Goal: Task Accomplishment & Management: Manage account settings

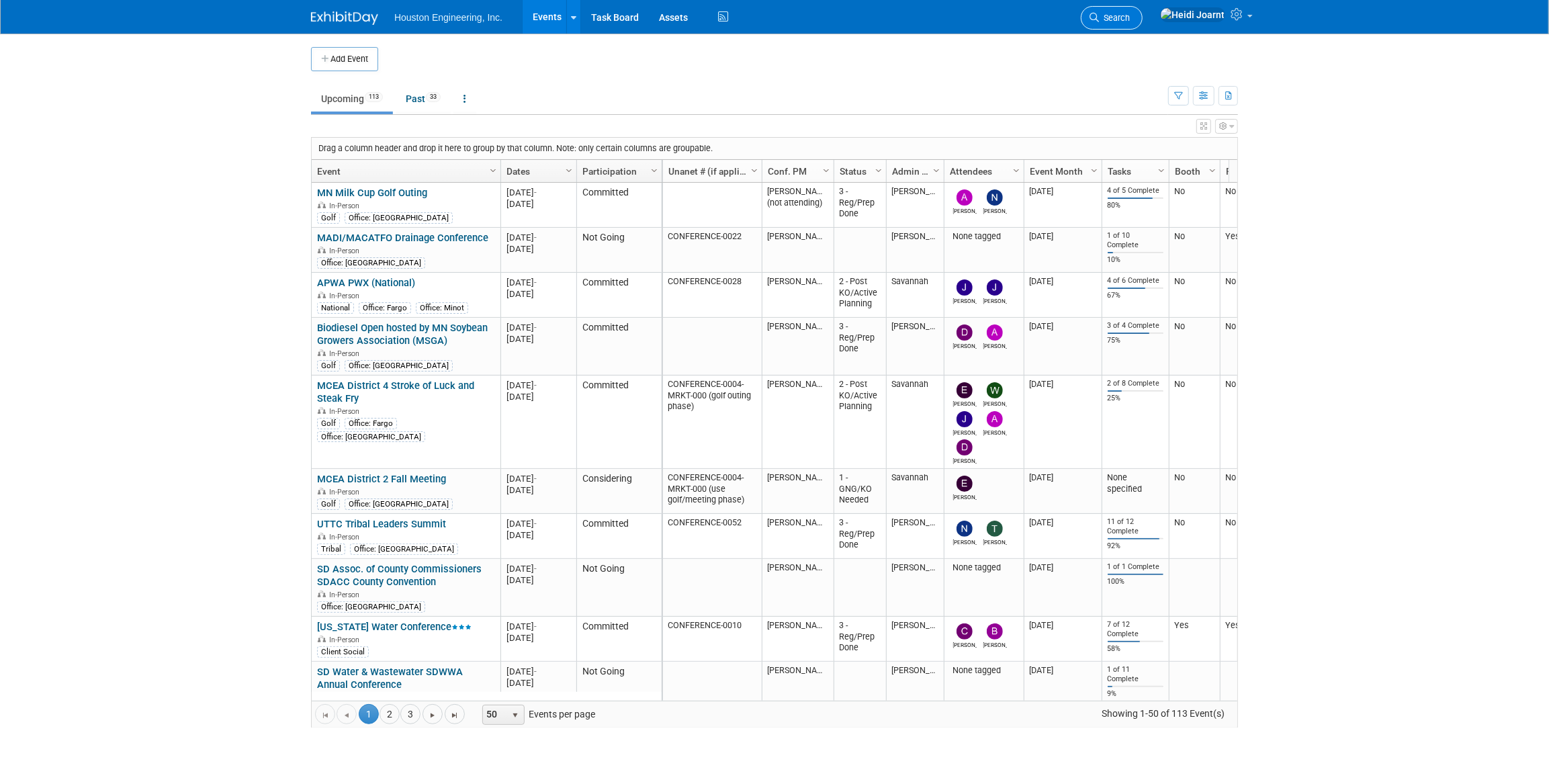
click at [1131, 19] on span "Search" at bounding box center [1114, 18] width 31 height 10
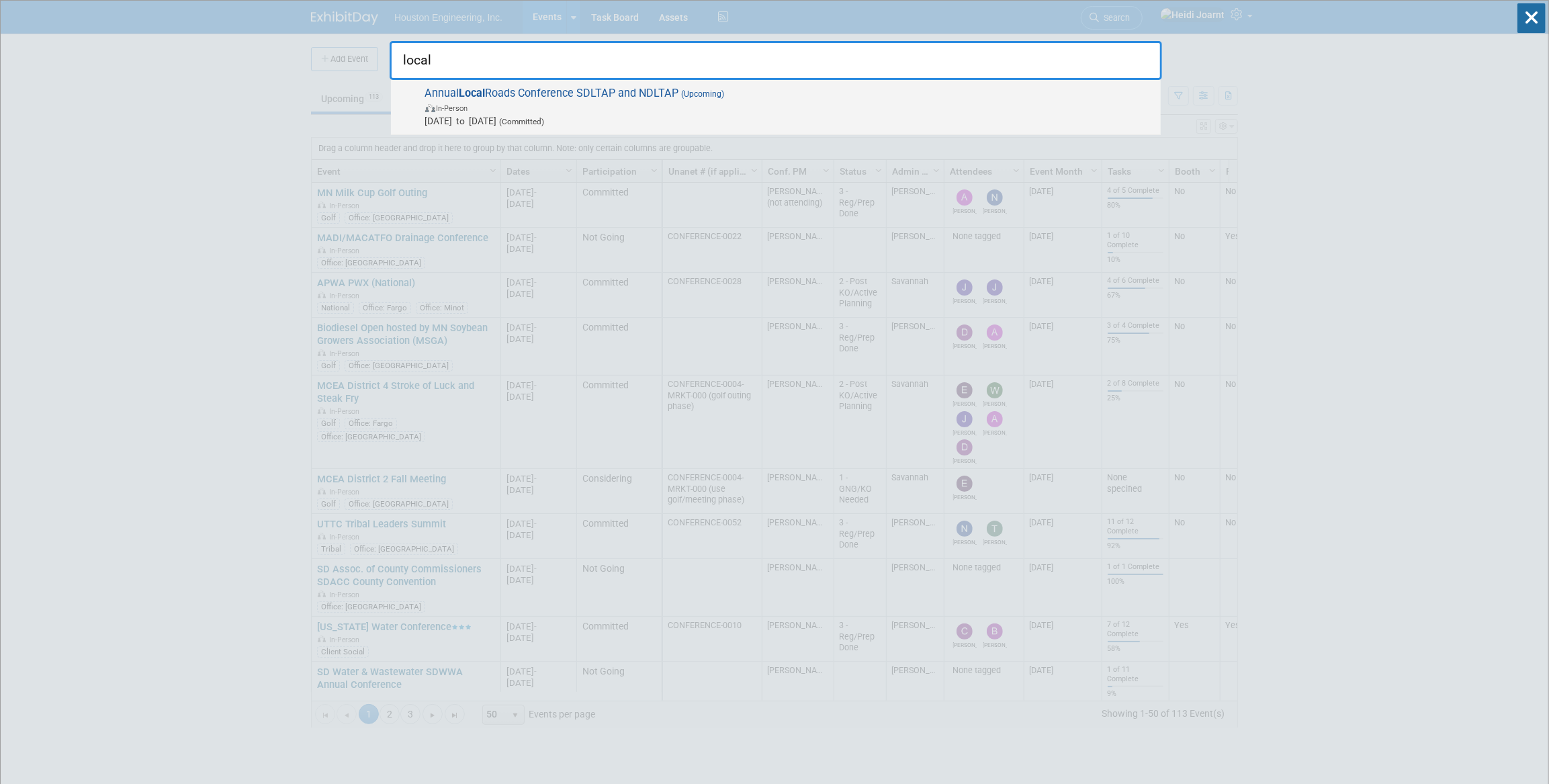
type input "local"
click at [748, 114] on span "Oct 20, 2025 to Oct 22, 2025 (Committed)" at bounding box center [789, 120] width 729 height 14
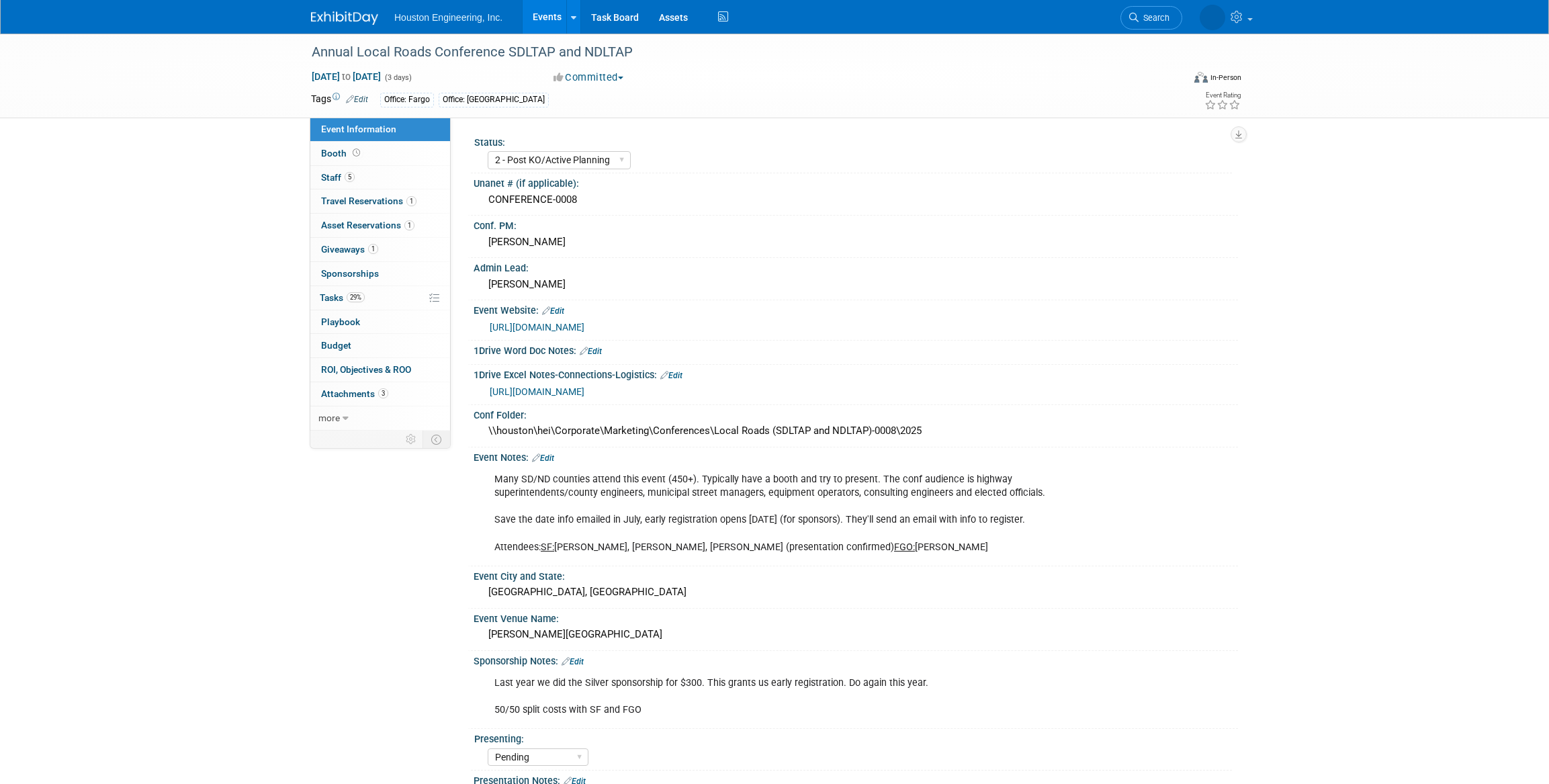
select select "2 - Post KO/Active Planning"
select select "Pending"
select select "Multi-sector/Any/All"
click at [584, 388] on link "https://houstoneng-my.sharepoint.com/:x:/p/hjoarnt/EQFMlTu5Rr5BnIhF63T8JaoBLD4D…" at bounding box center [537, 392] width 94 height 11
click at [545, 458] on link "Edit" at bounding box center [543, 458] width 22 height 9
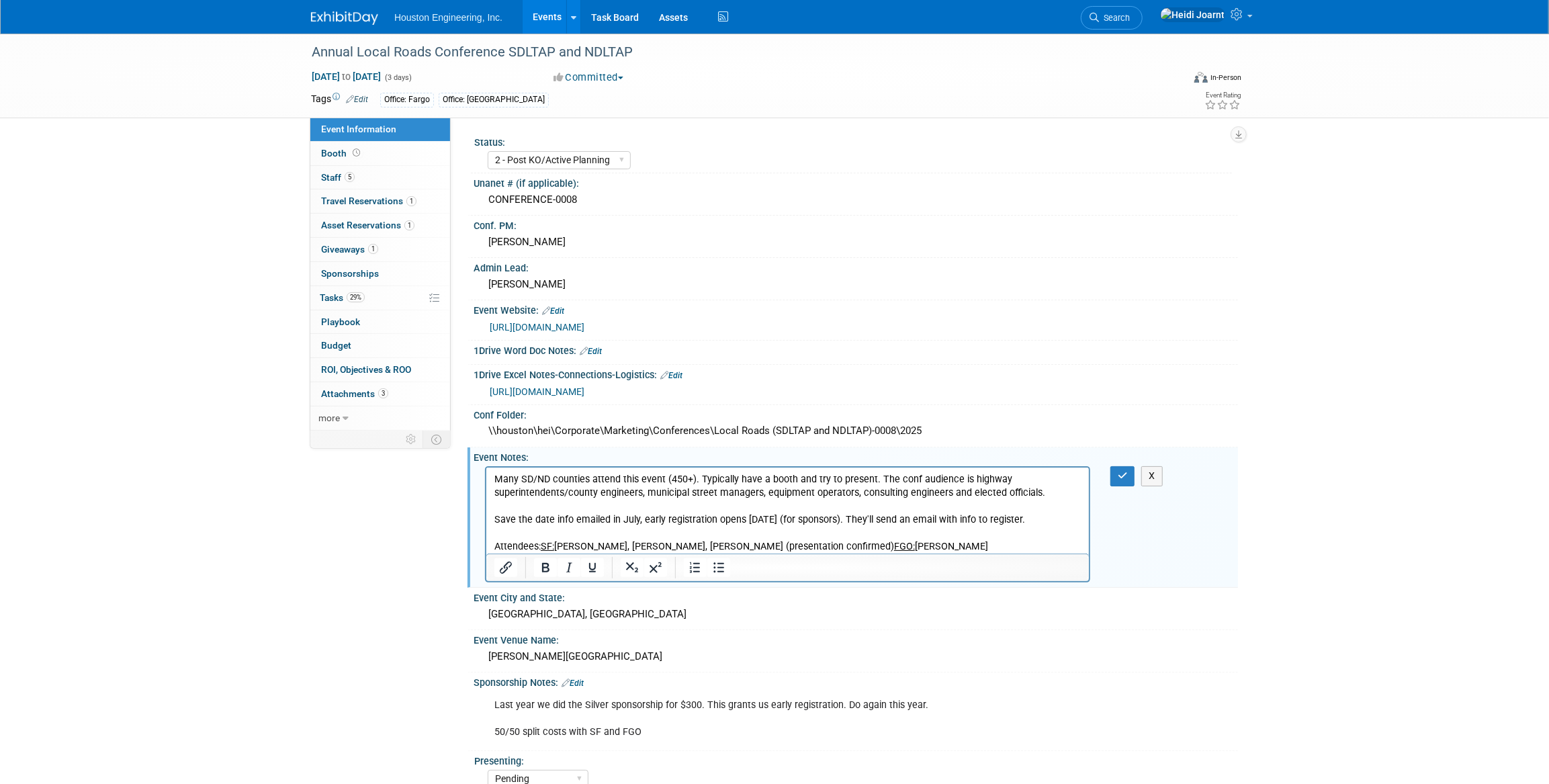
click at [944, 554] on div at bounding box center [787, 567] width 603 height 28
click at [948, 547] on p "Many SD/ND counties attend this event (450+). Typically have a booth and try to…" at bounding box center [787, 513] width 587 height 81
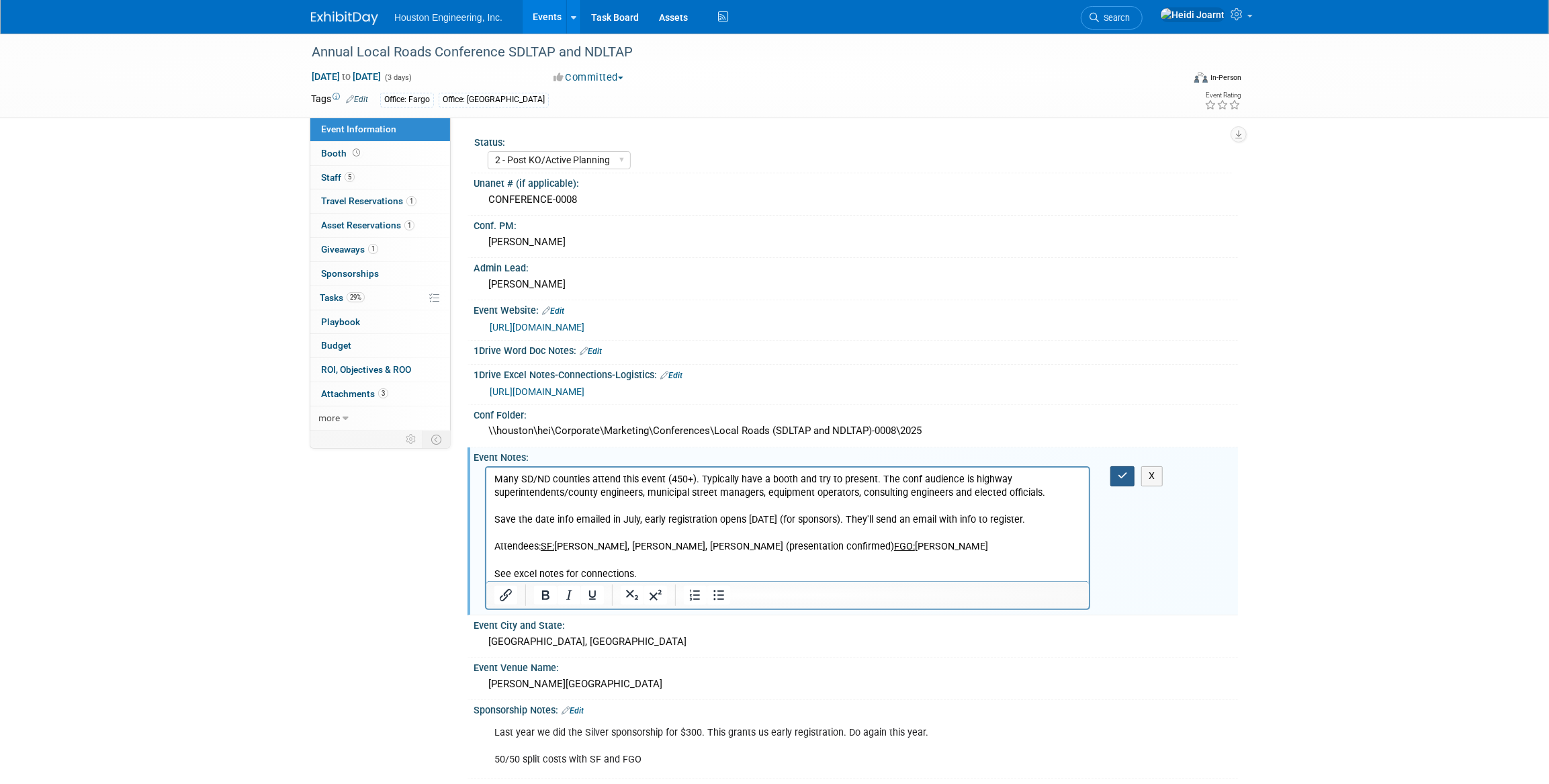
click at [1127, 477] on icon "button" at bounding box center [1123, 476] width 10 height 9
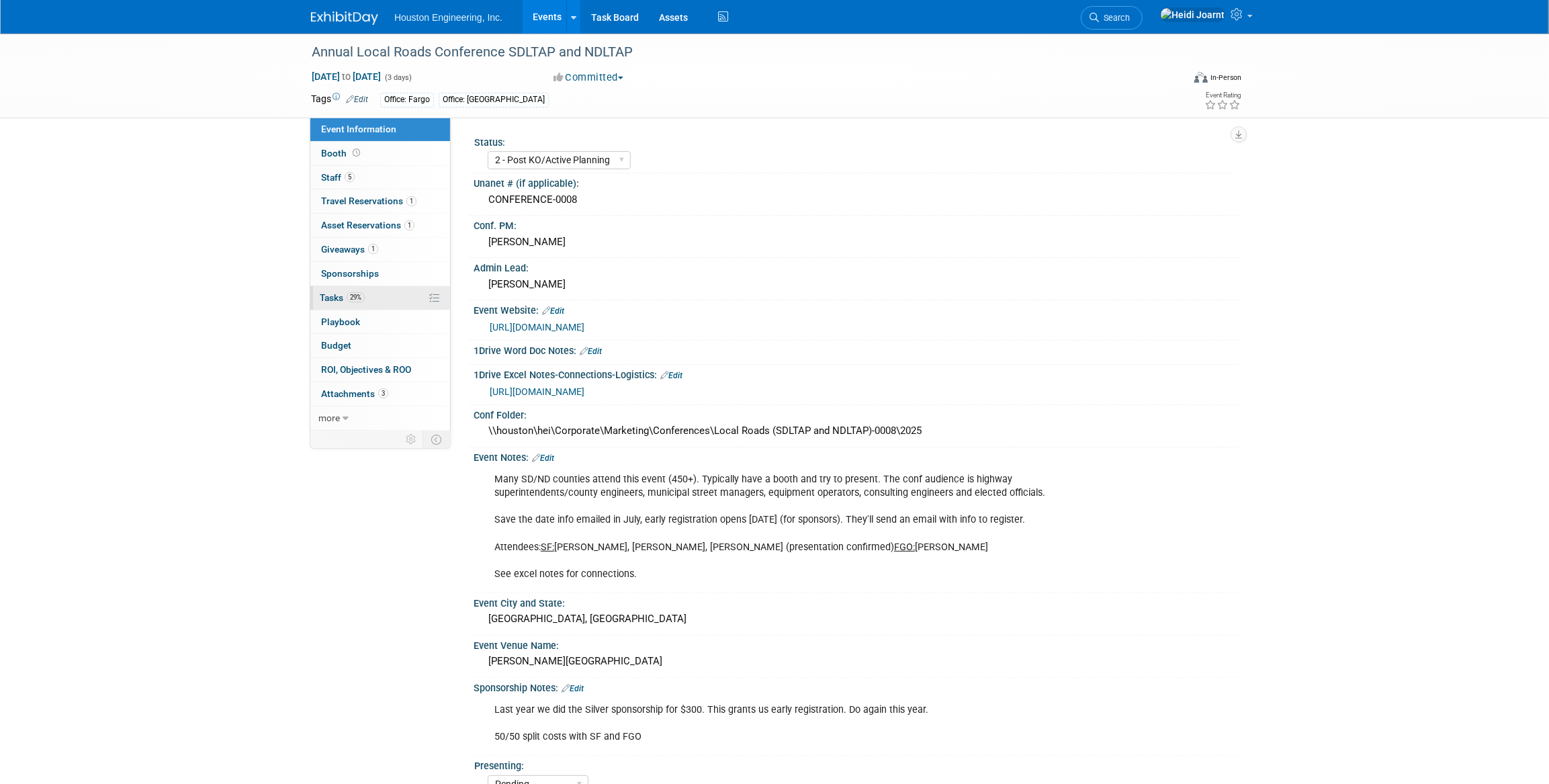
click at [370, 300] on link "29% Tasks 29%" at bounding box center [380, 297] width 140 height 23
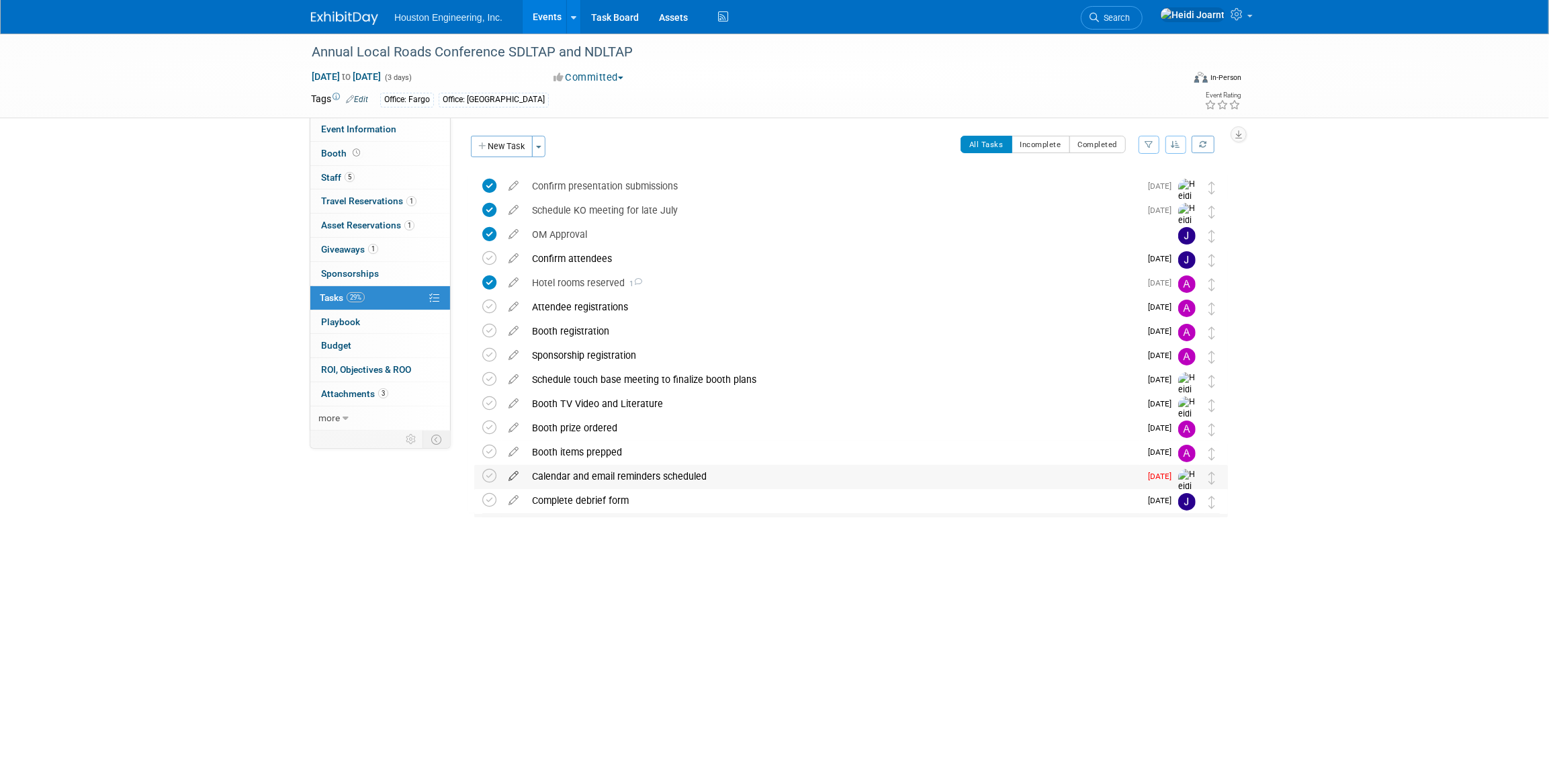
click at [512, 479] on icon at bounding box center [513, 473] width 23 height 17
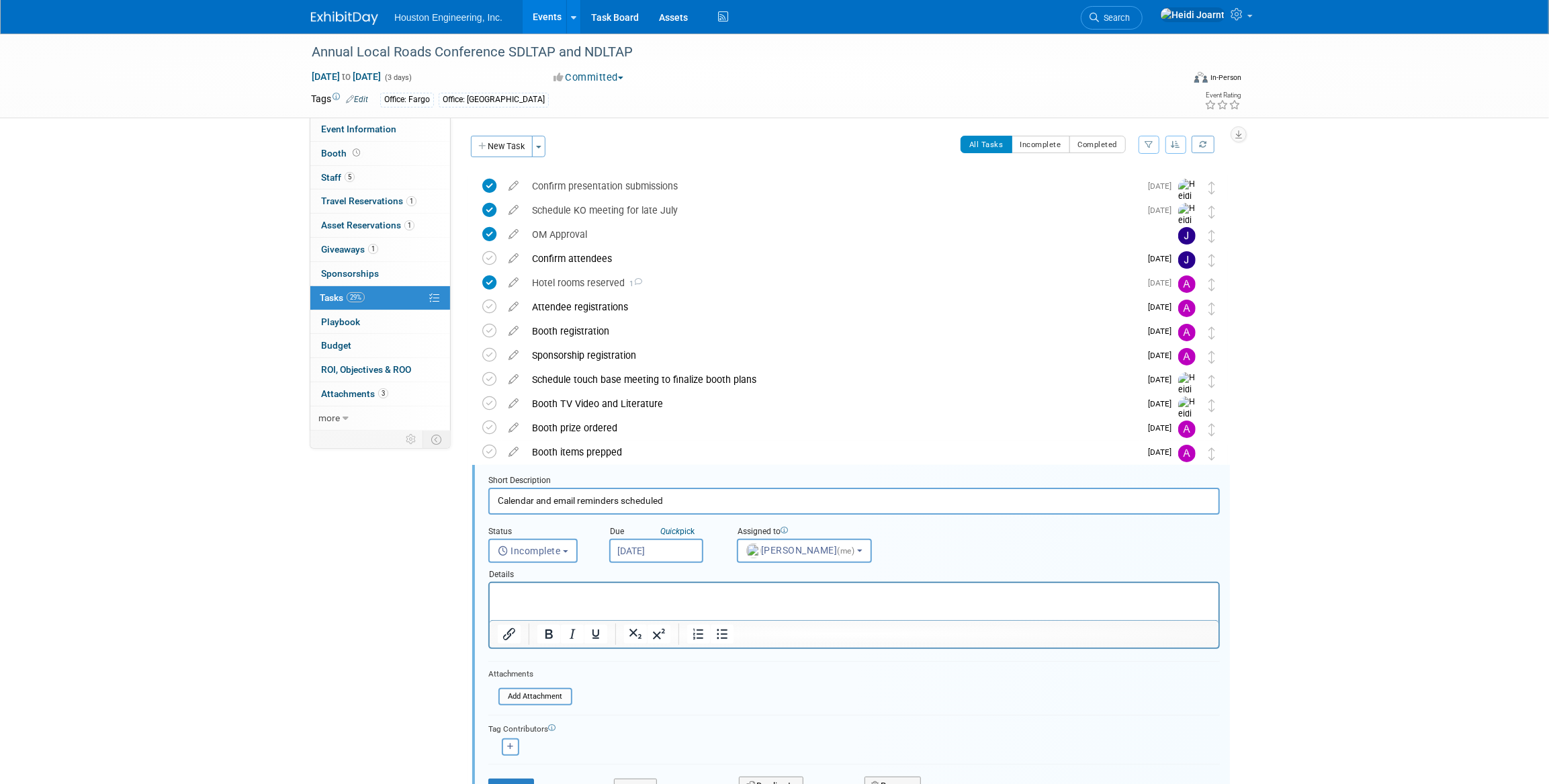
scroll to position [136, 0]
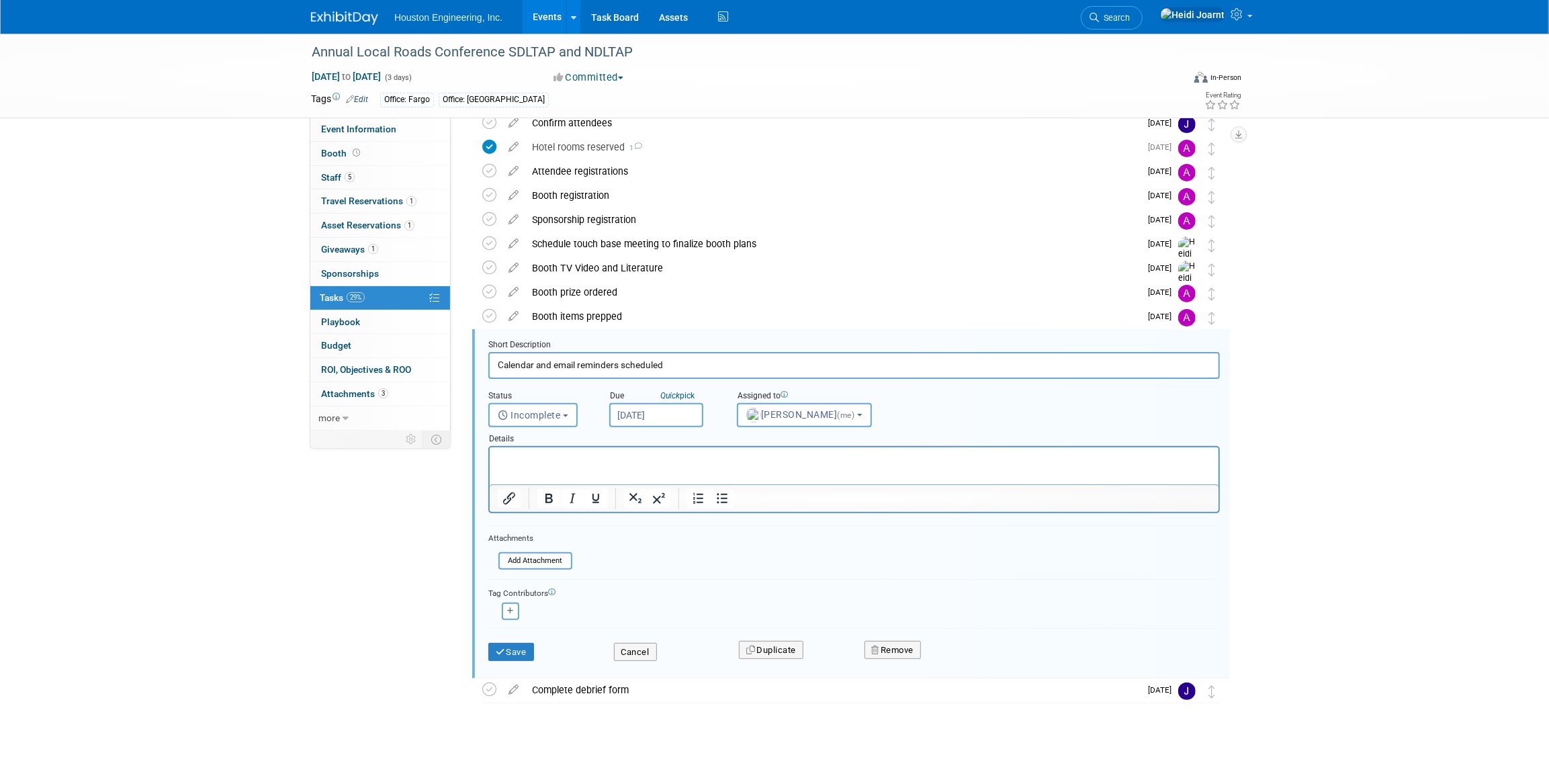
click at [677, 417] on input "Aug 1, 2025" at bounding box center [656, 415] width 94 height 24
click at [773, 584] on span "29" at bounding box center [771, 590] width 26 height 26
type input "Aug 29, 2025"
click at [511, 650] on button "Save" at bounding box center [511, 652] width 45 height 19
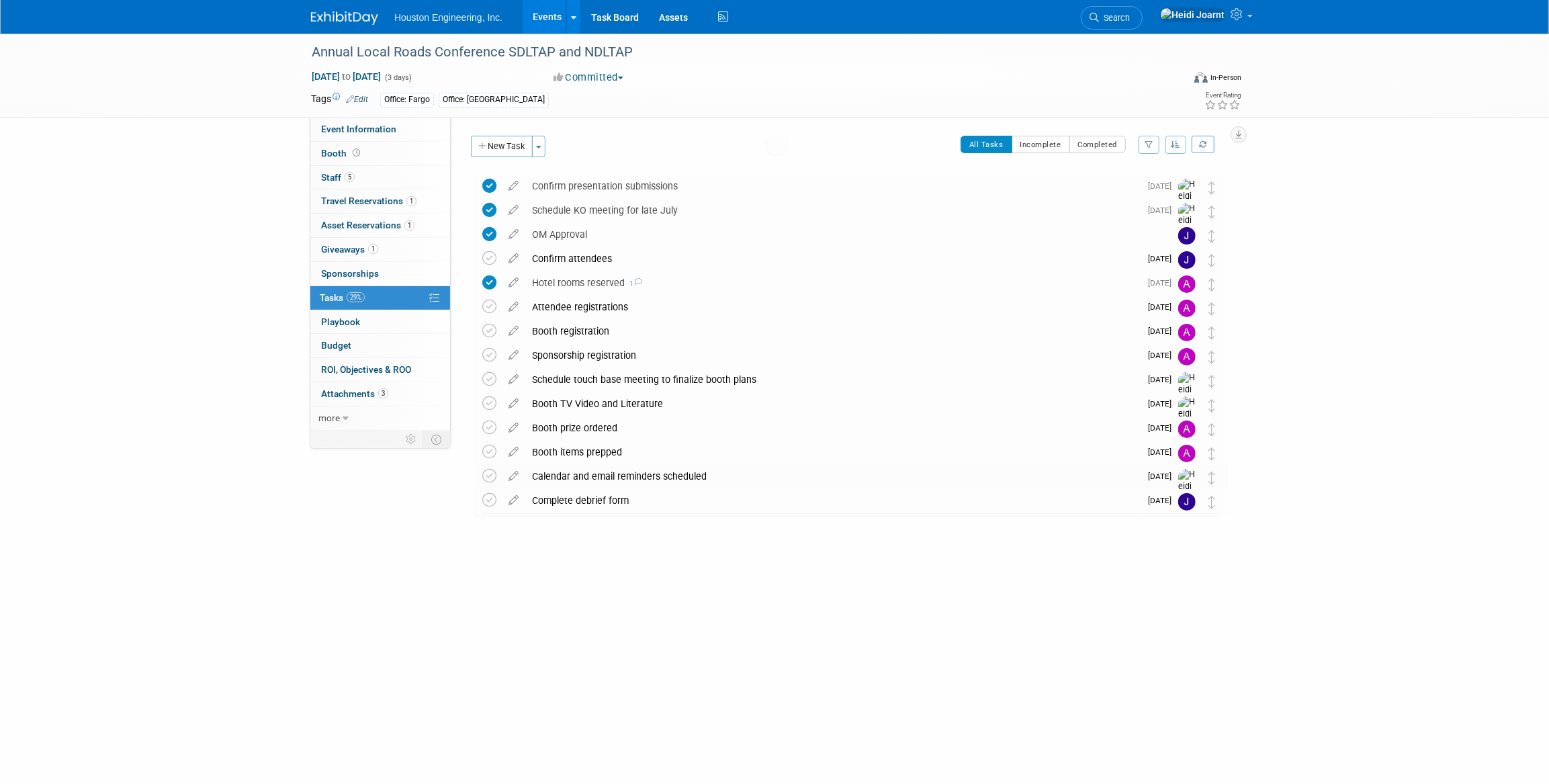
scroll to position [0, 0]
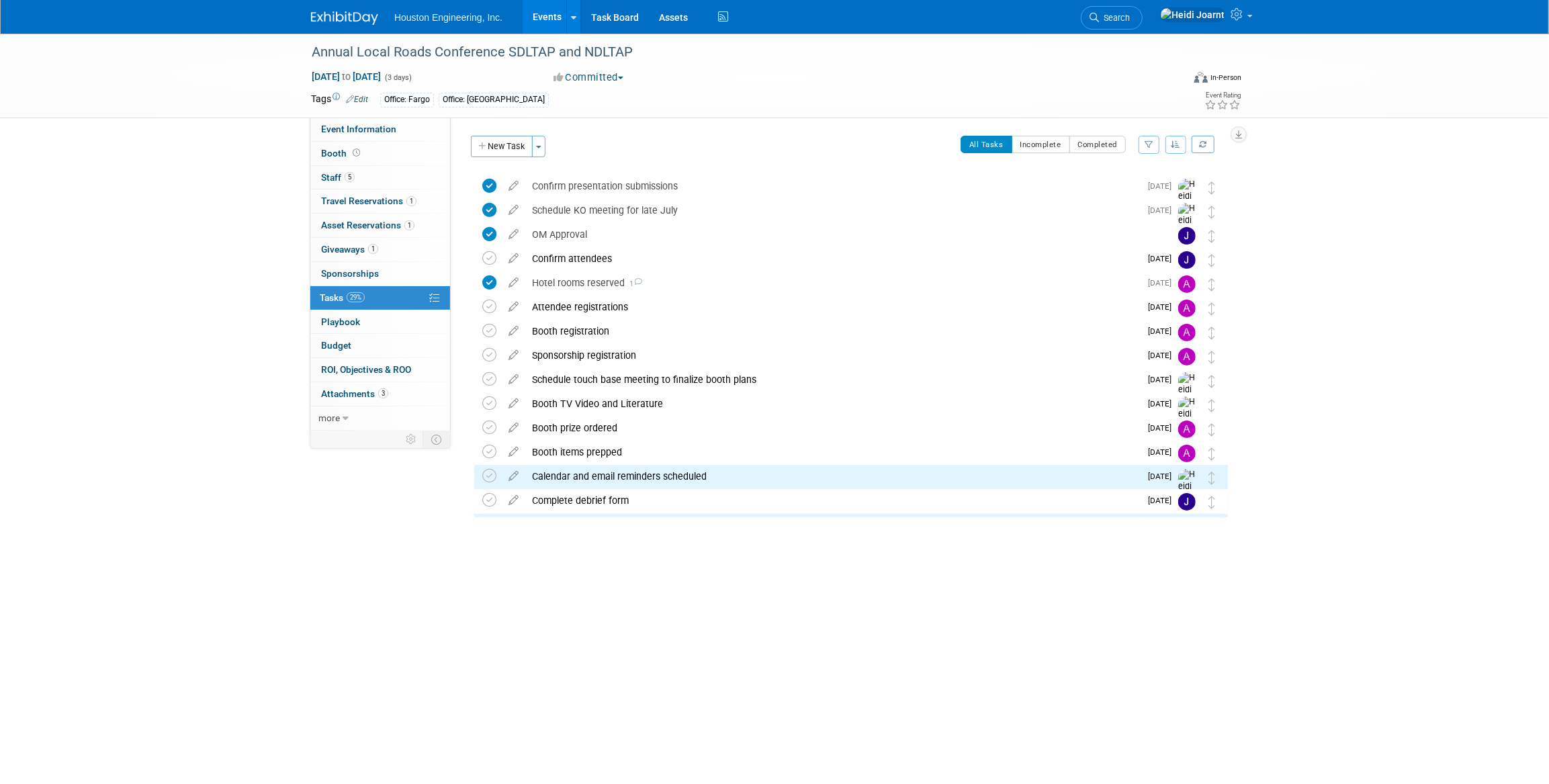
click at [545, 20] on link "Events" at bounding box center [547, 17] width 49 height 33
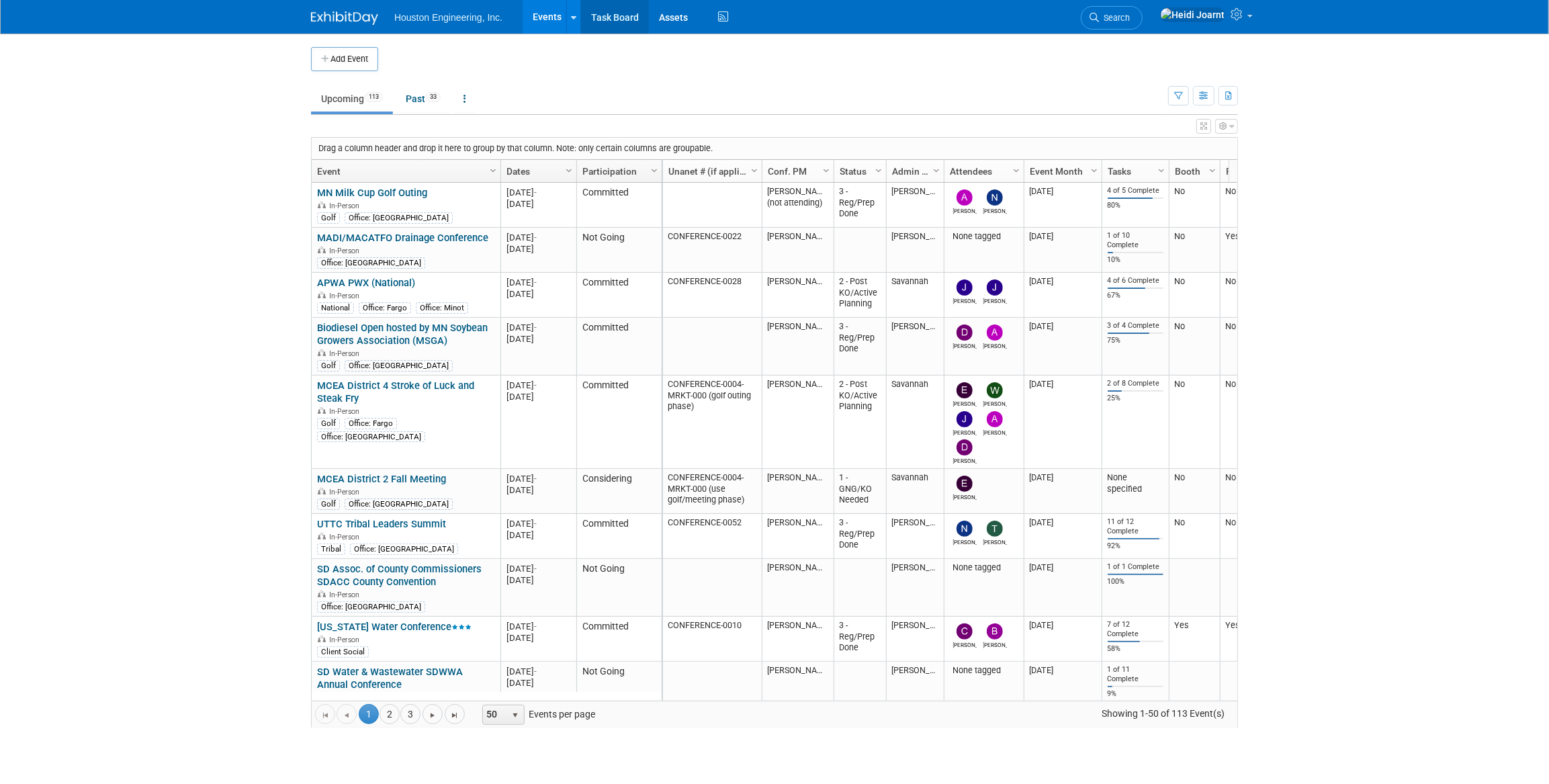
click at [611, 19] on link "Task Board" at bounding box center [615, 17] width 68 height 33
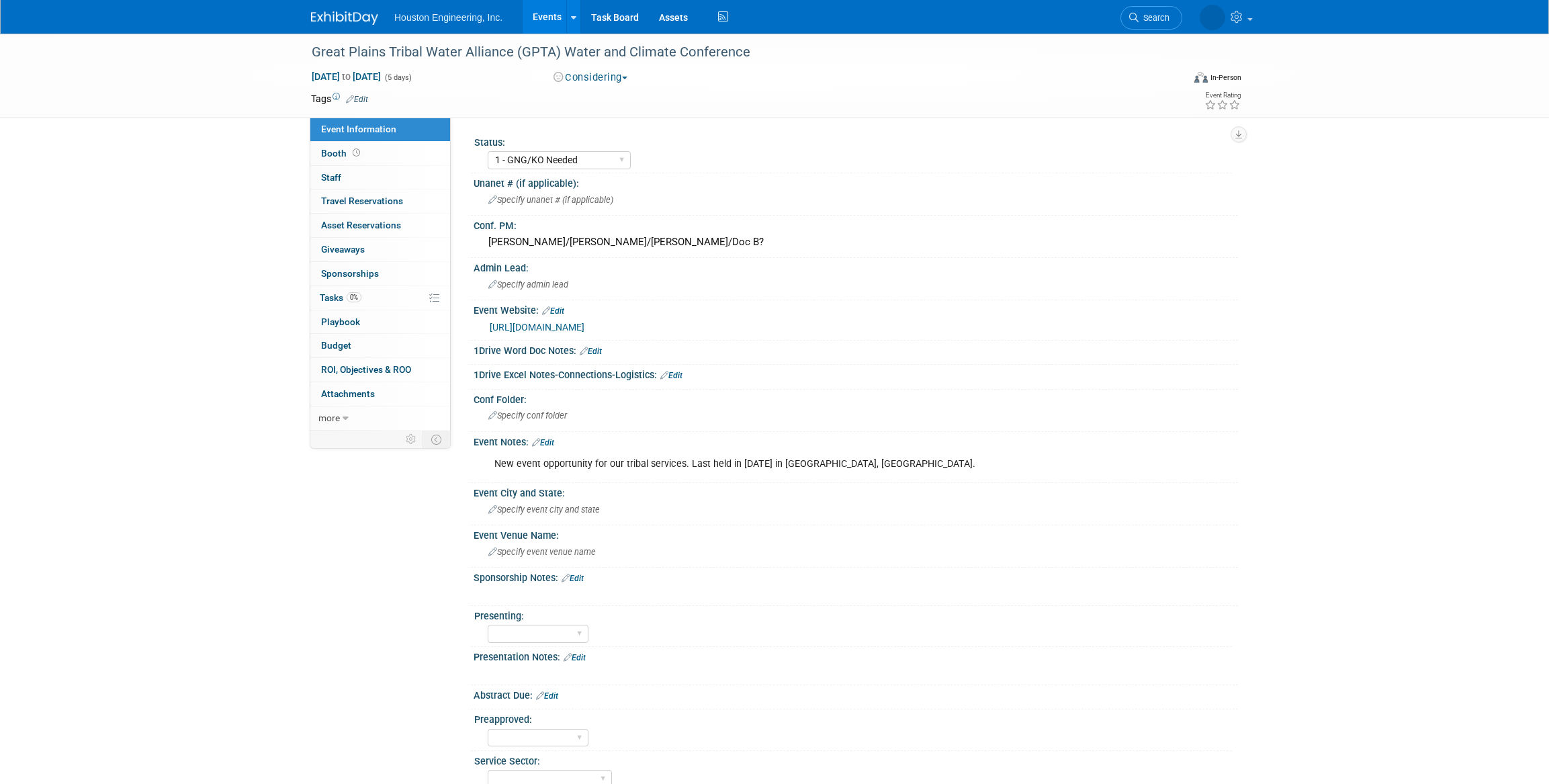
select select "1 - GNG/KO Needed"
click at [584, 327] on link "[URL][DOMAIN_NAME]" at bounding box center [537, 328] width 94 height 11
click at [552, 442] on link "Edit" at bounding box center [543, 442] width 22 height 9
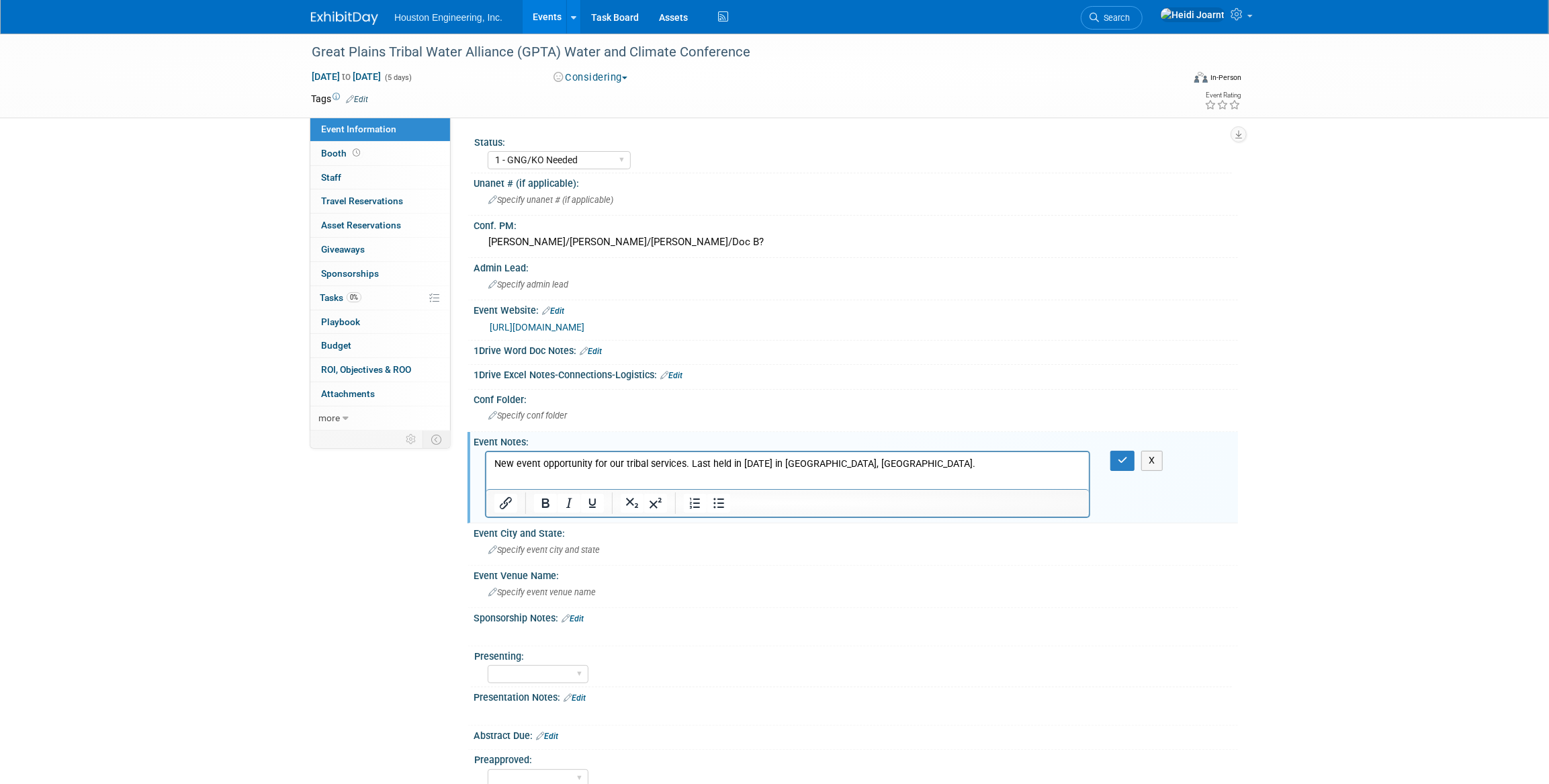
click at [908, 462] on p "New event opportunity for our tribal services. Last held in [DATE] in [GEOGRAPH…" at bounding box center [787, 464] width 587 height 14
click at [1119, 459] on icon "button" at bounding box center [1123, 460] width 10 height 9
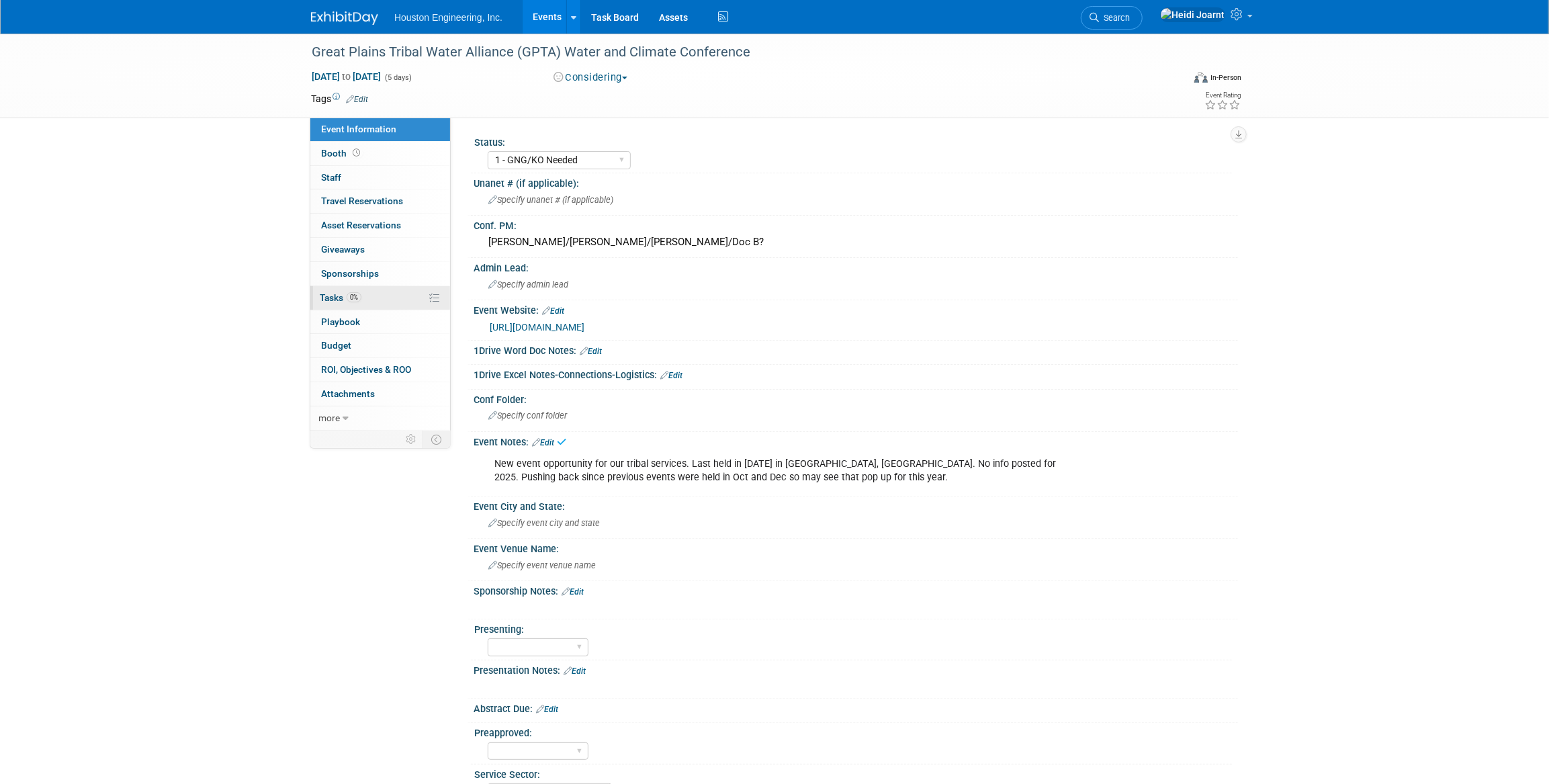
click at [369, 304] on link "0% Tasks 0%" at bounding box center [380, 297] width 140 height 23
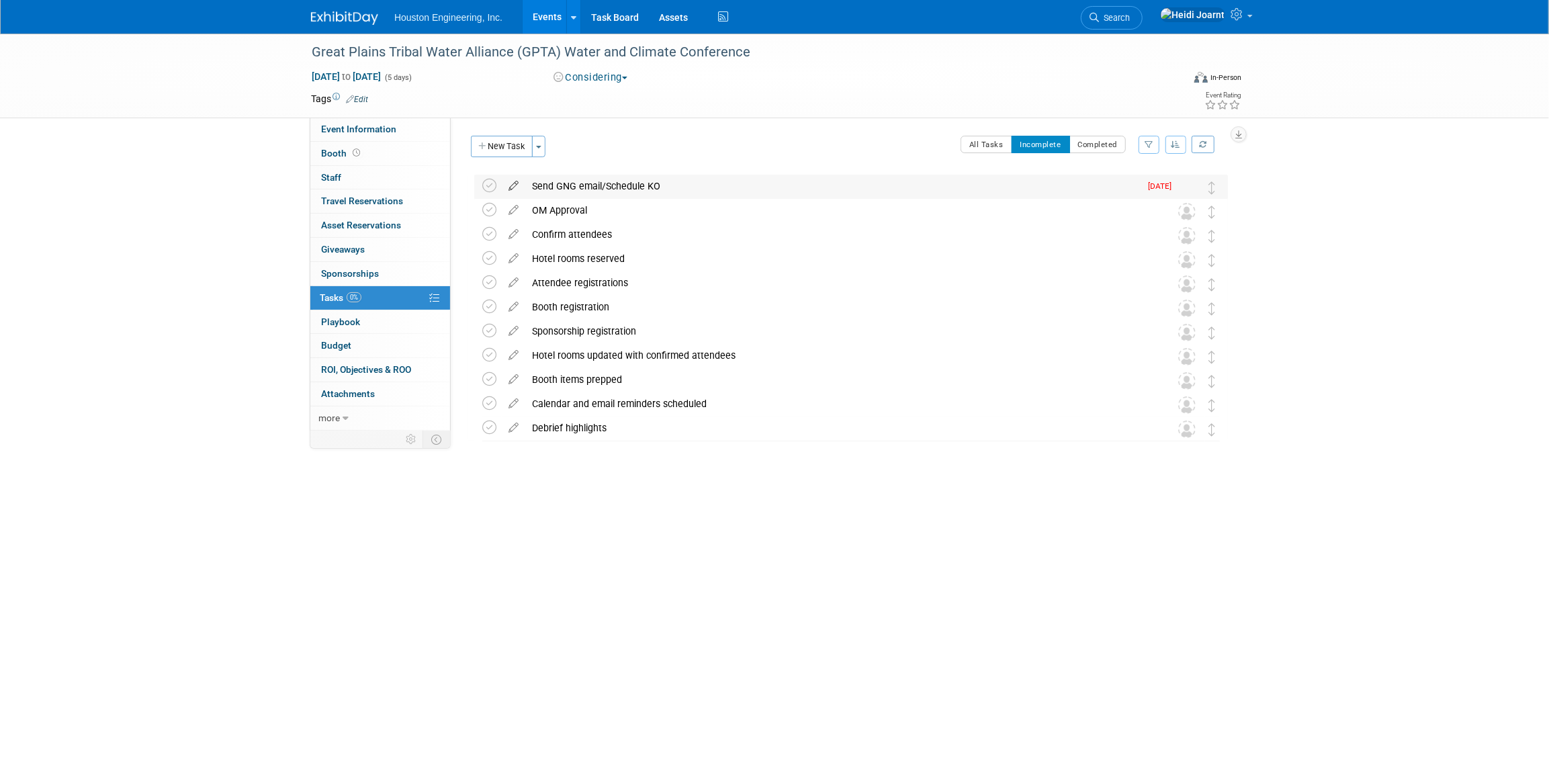
click at [510, 183] on icon at bounding box center [513, 183] width 23 height 17
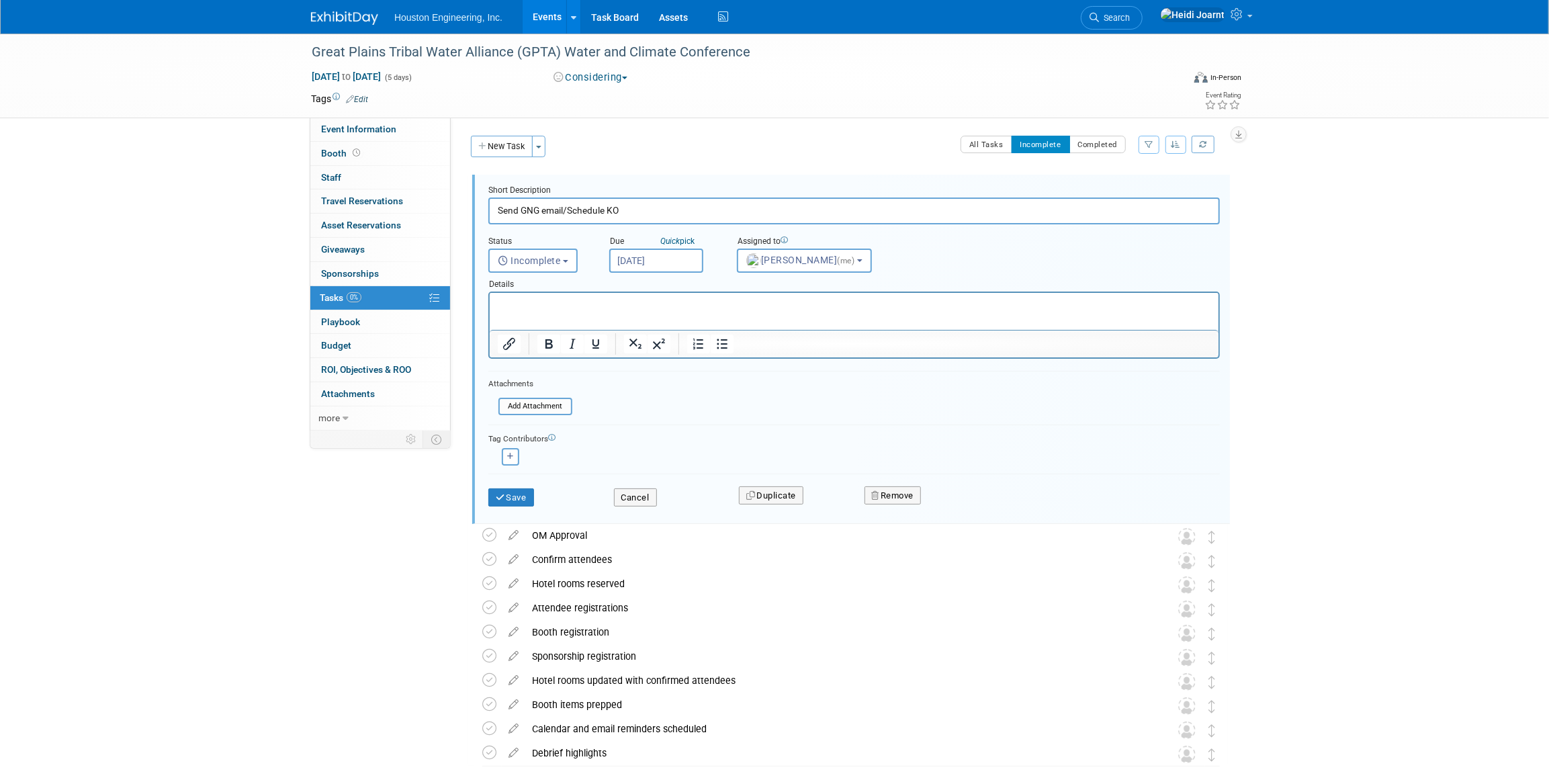
click at [648, 261] on input "Jul 28, 2025" at bounding box center [656, 261] width 94 height 24
click at [809, 287] on span at bounding box center [802, 288] width 24 height 23
select select "7"
click at [763, 463] on span "5" at bounding box center [771, 462] width 26 height 26
type input "Sep 5, 2025"
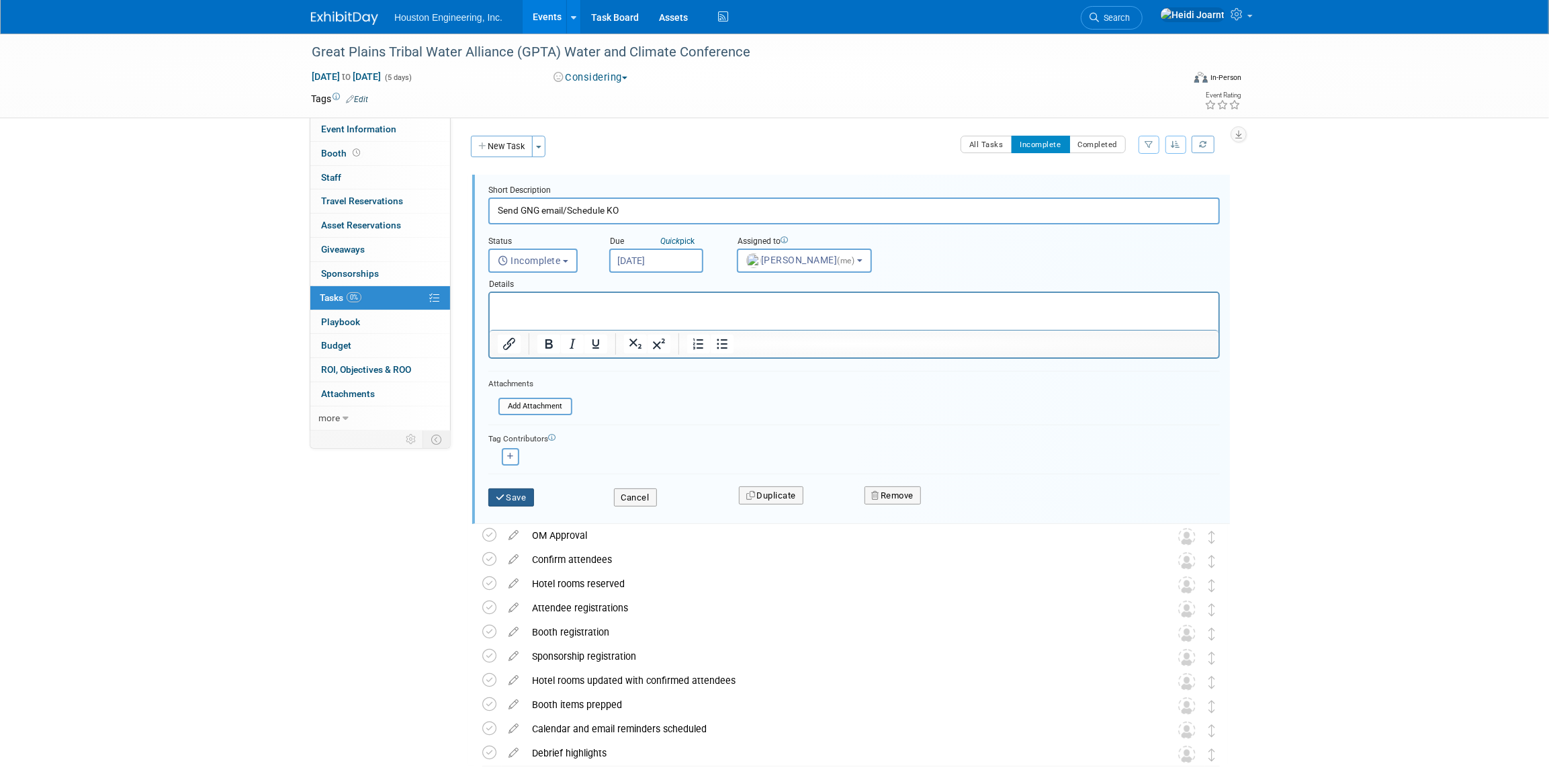
click at [516, 494] on button "Save" at bounding box center [511, 498] width 45 height 19
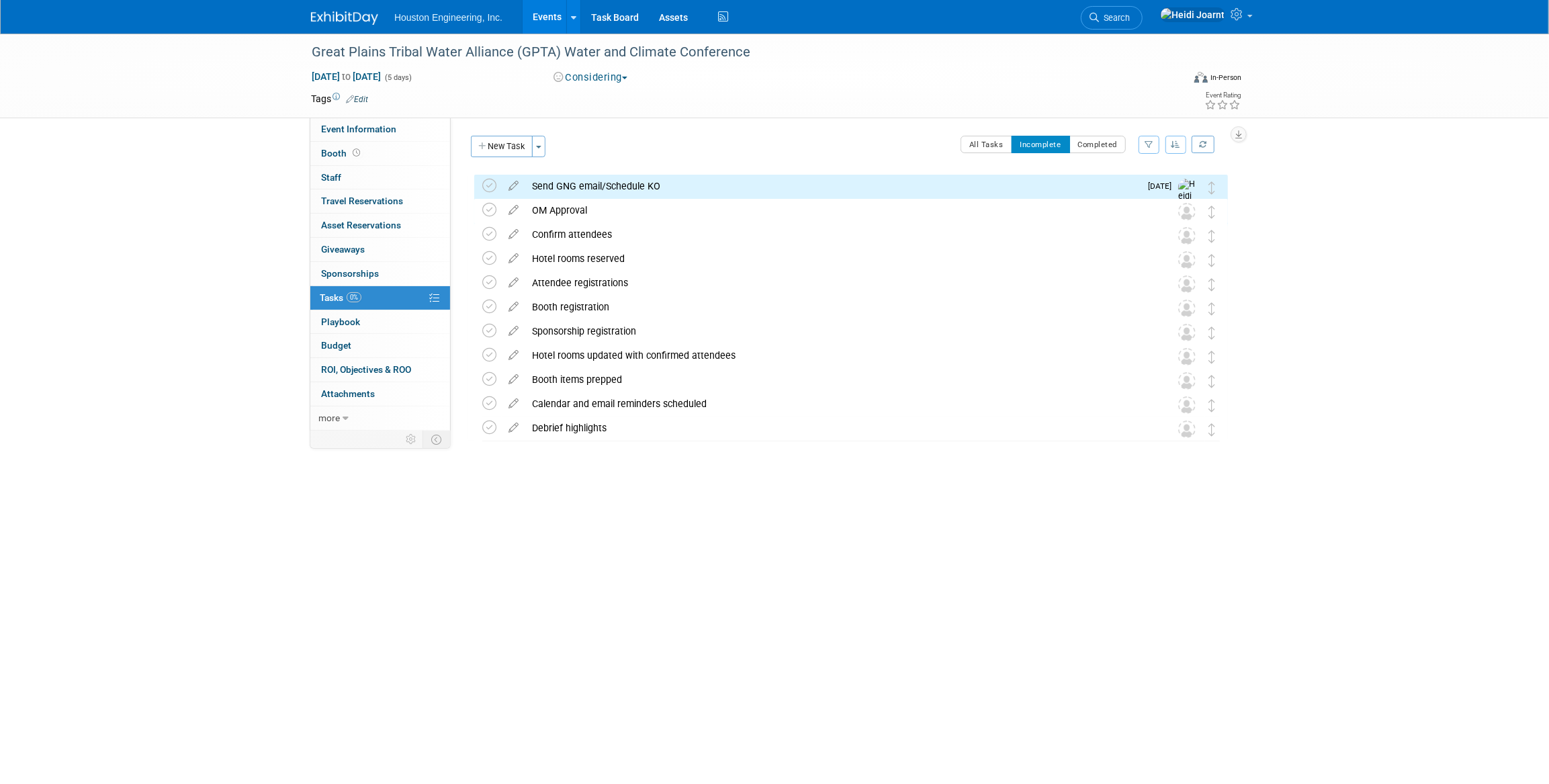
click at [544, 16] on link "Events" at bounding box center [547, 17] width 49 height 33
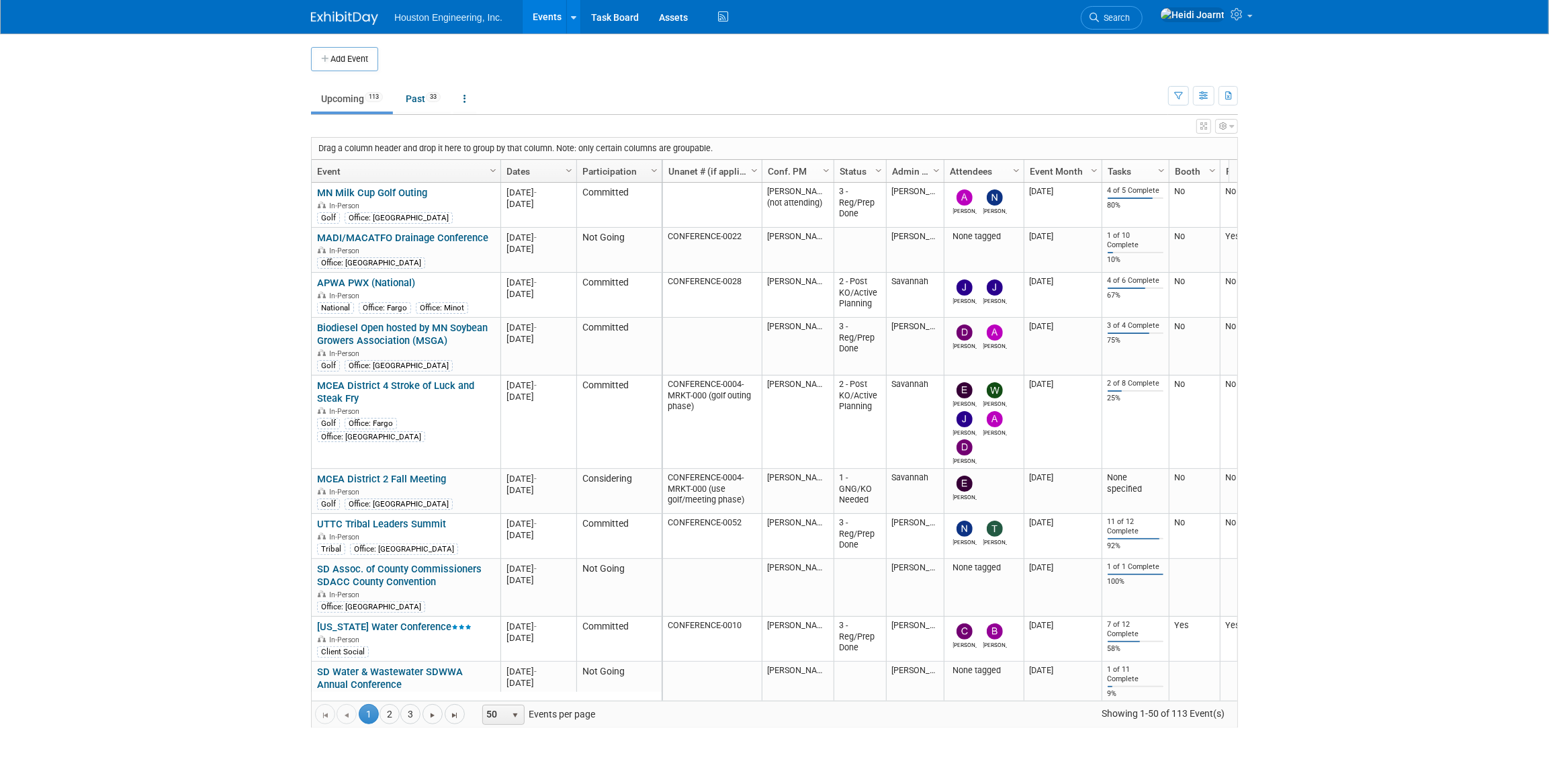
click at [6, 88] on body "Houston Engineering, Inc. Events Add Event Bulk Upload Events Shareable Event B…" at bounding box center [774, 392] width 1549 height 784
click at [1124, 19] on link "Search" at bounding box center [1112, 18] width 62 height 23
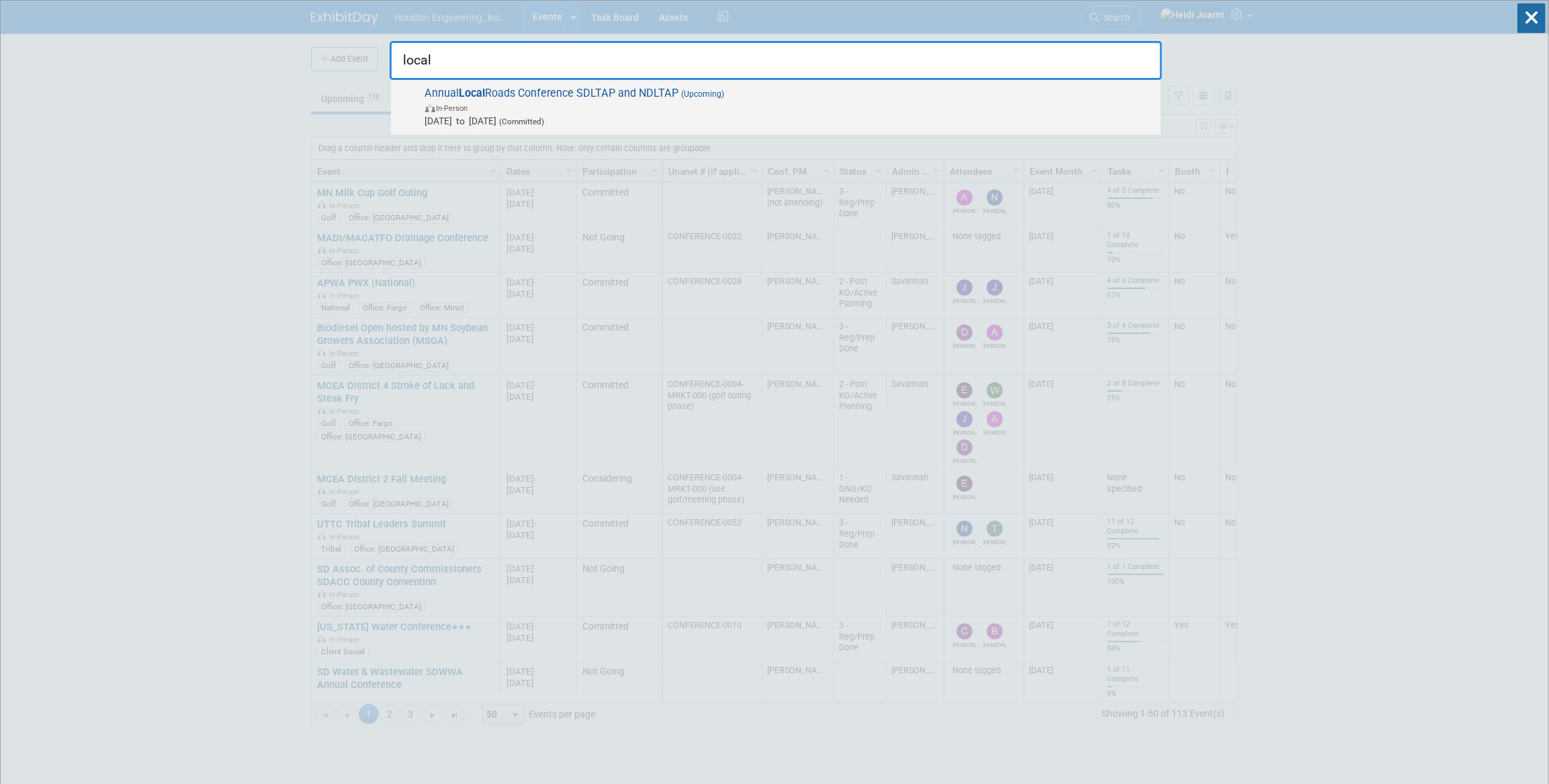
type input "local"
click at [783, 119] on span "Oct 20, 2025 to Oct 22, 2025 (Committed)" at bounding box center [789, 120] width 729 height 14
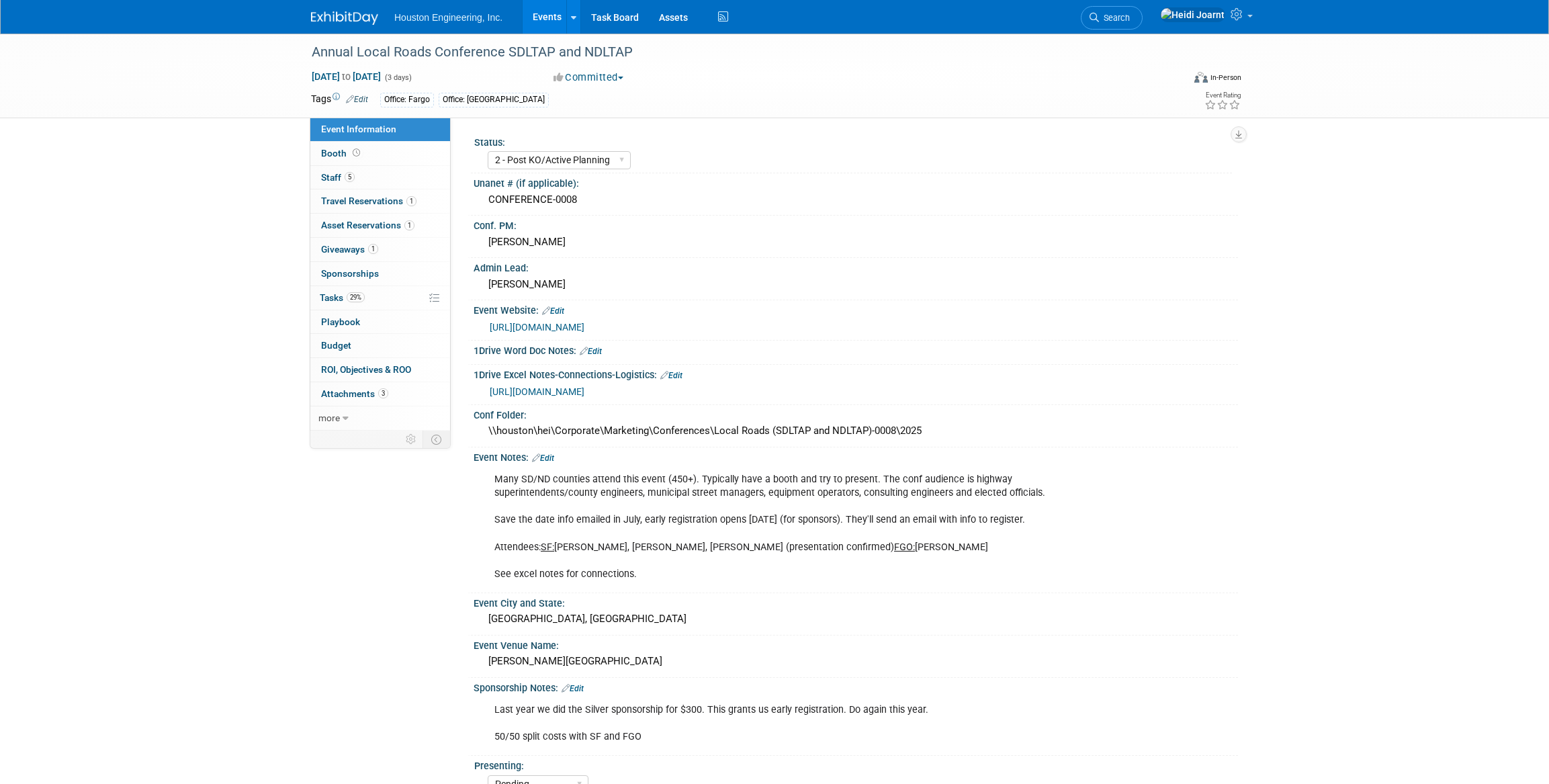
select select "2 - Post KO/Active Planning"
select select "Pending"
select select "Multi-sector/Any/All"
click at [584, 391] on link "[URL][DOMAIN_NAME]" at bounding box center [537, 392] width 94 height 11
click at [381, 292] on link "29% Tasks 29%" at bounding box center [380, 297] width 140 height 23
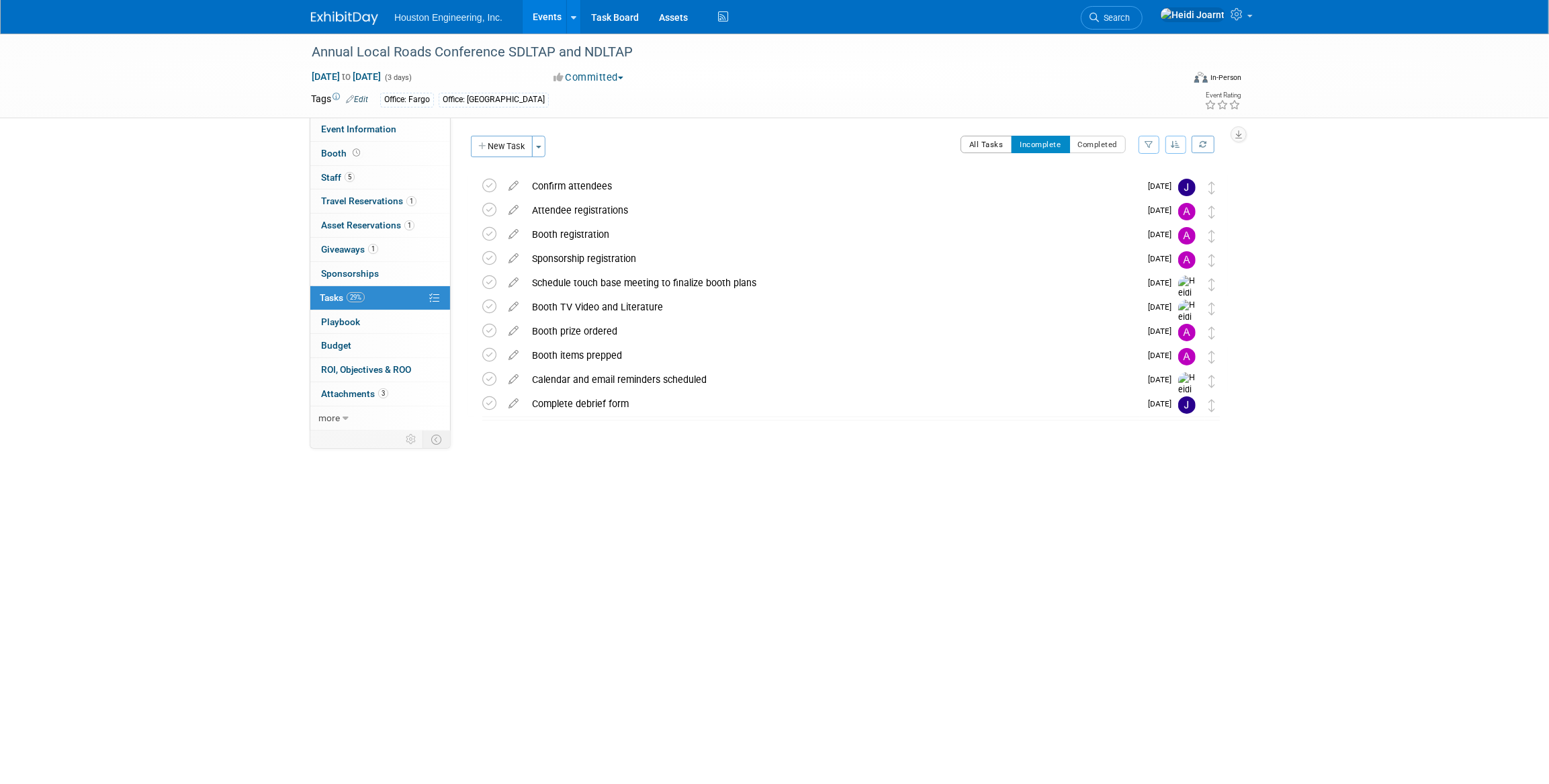
click at [982, 148] on button "All Tasks" at bounding box center [987, 144] width 52 height 18
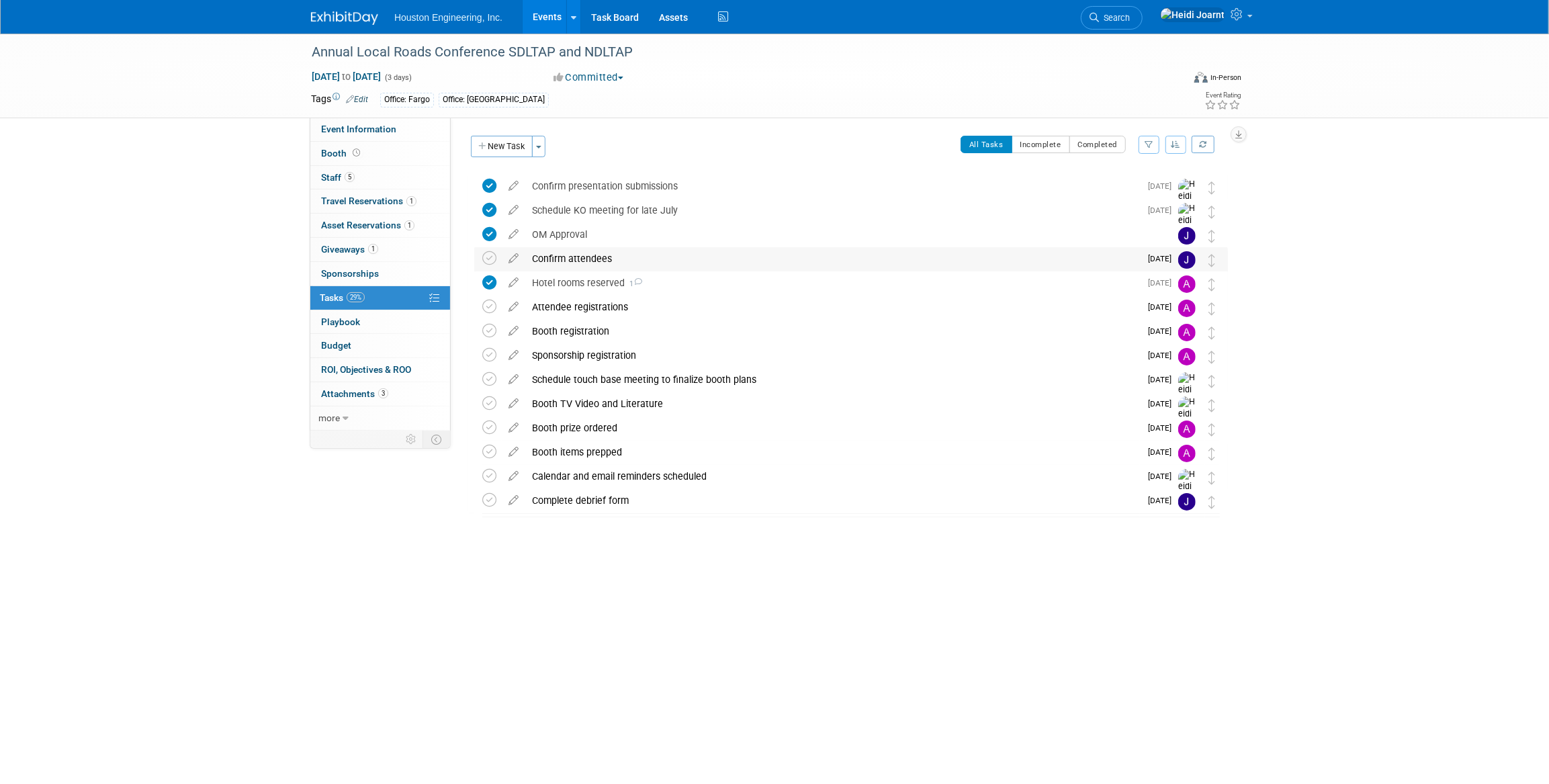
click at [848, 249] on div "Confirm attendees" at bounding box center [832, 258] width 615 height 23
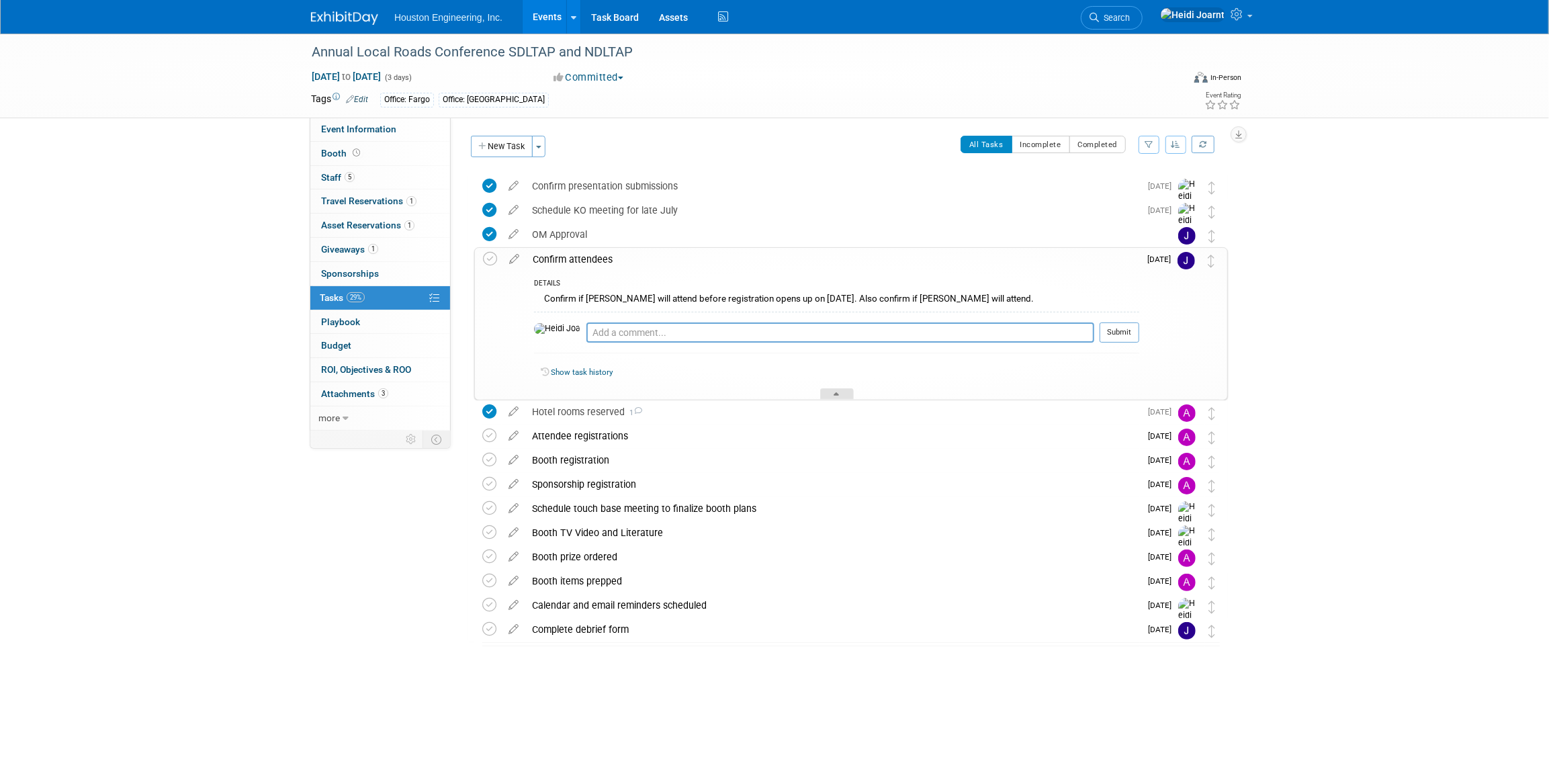
click at [834, 396] on icon at bounding box center [837, 396] width 6 height 8
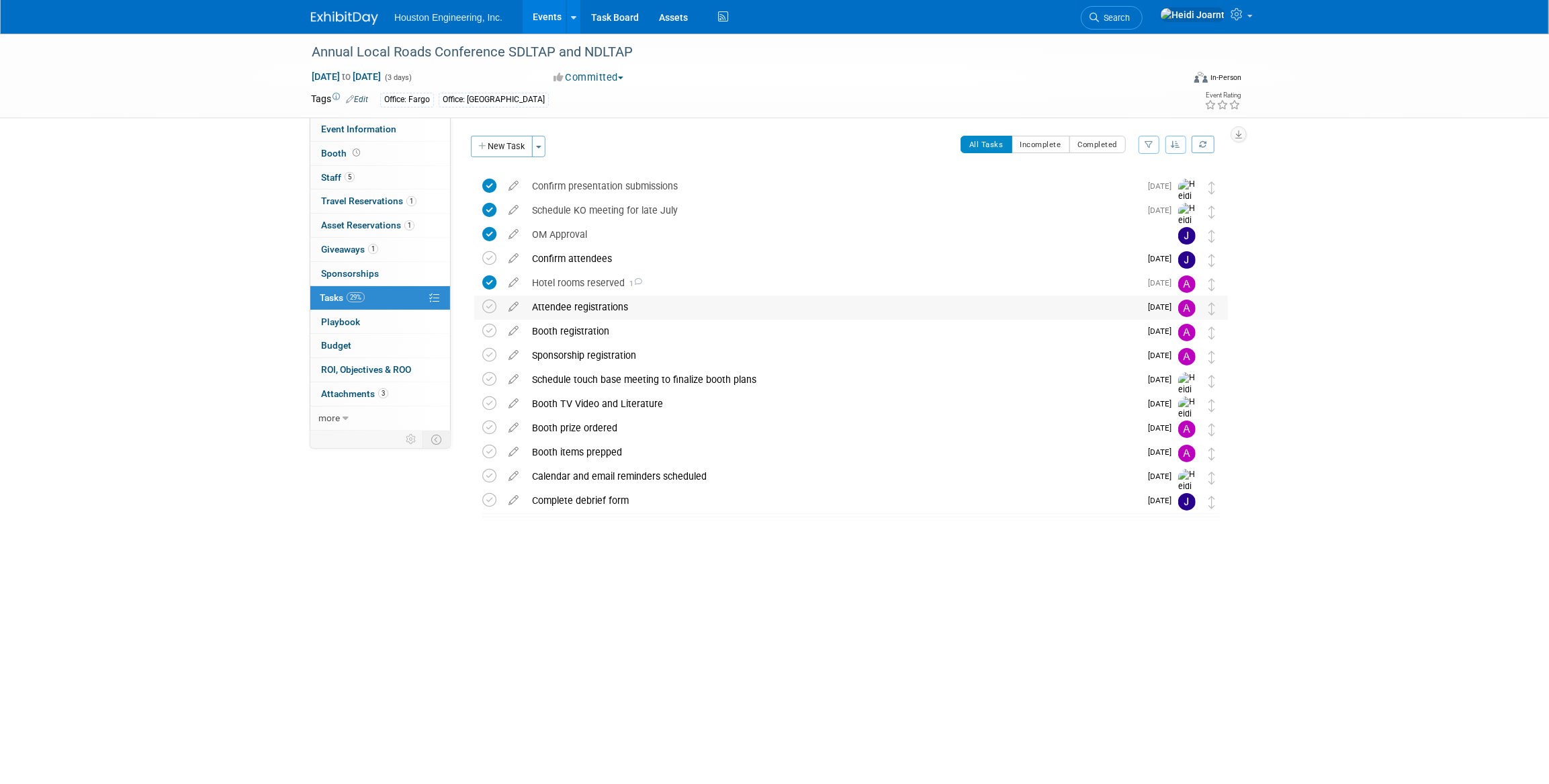
click at [820, 309] on div "Attendee registrations" at bounding box center [832, 306] width 615 height 23
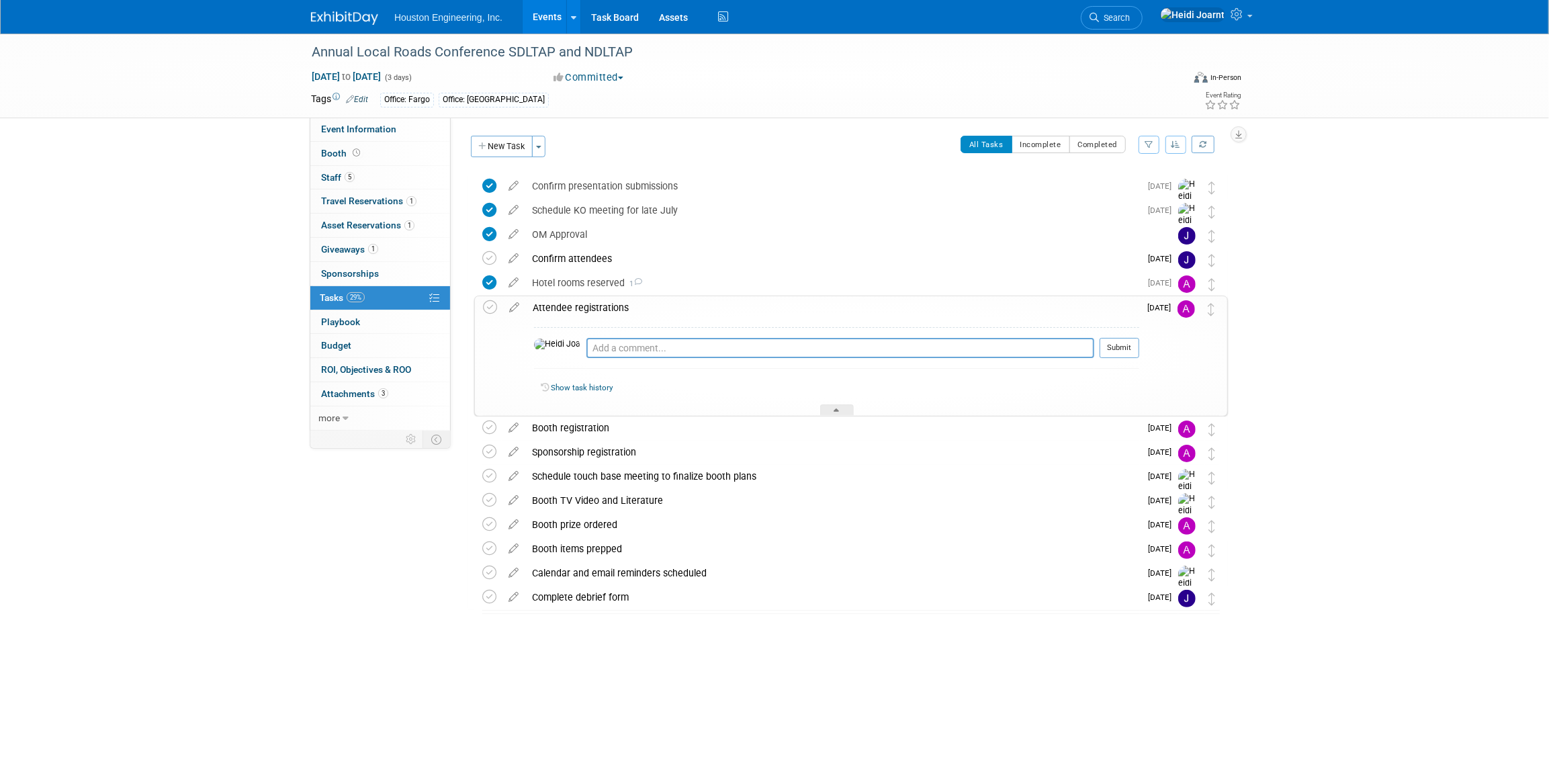
click at [820, 309] on div "Attendee registrations" at bounding box center [832, 307] width 614 height 23
